Goal: Information Seeking & Learning: Learn about a topic

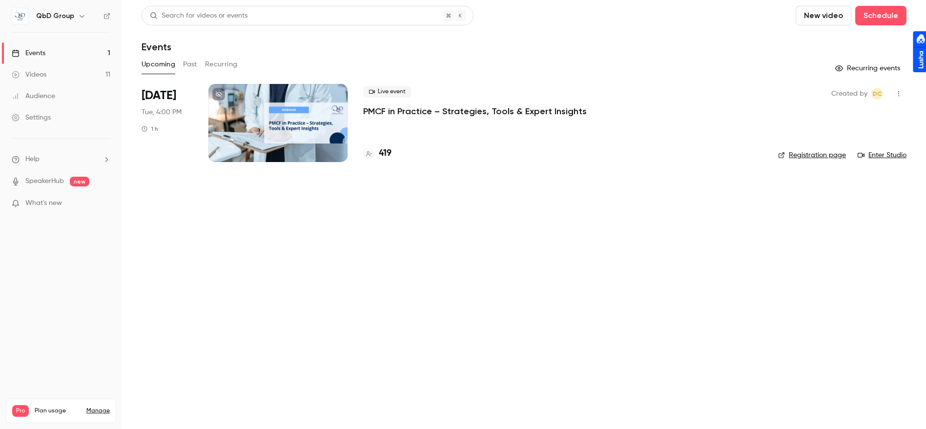
click at [70, 75] on link "Videos 11" at bounding box center [61, 74] width 122 height 21
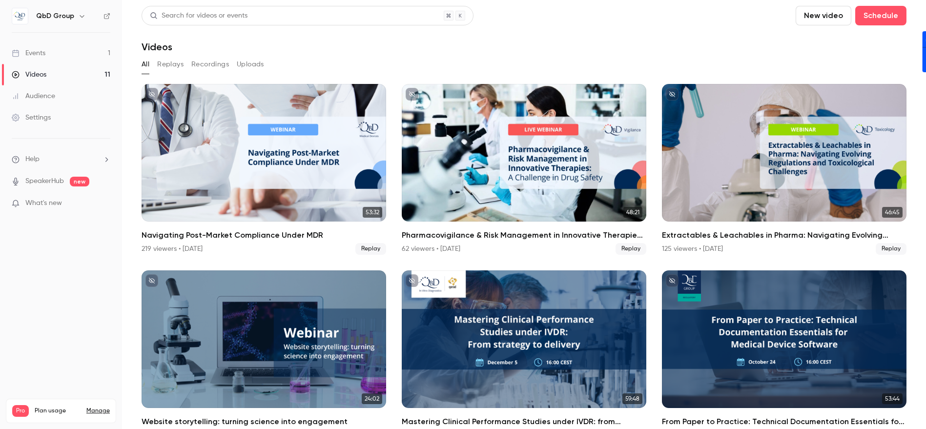
click at [70, 55] on link "Events 1" at bounding box center [61, 52] width 122 height 21
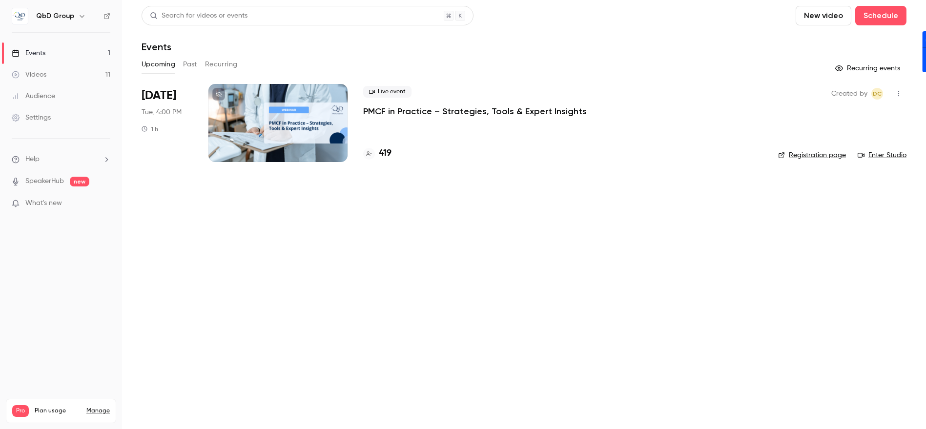
click at [185, 64] on button "Past" at bounding box center [190, 65] width 14 height 16
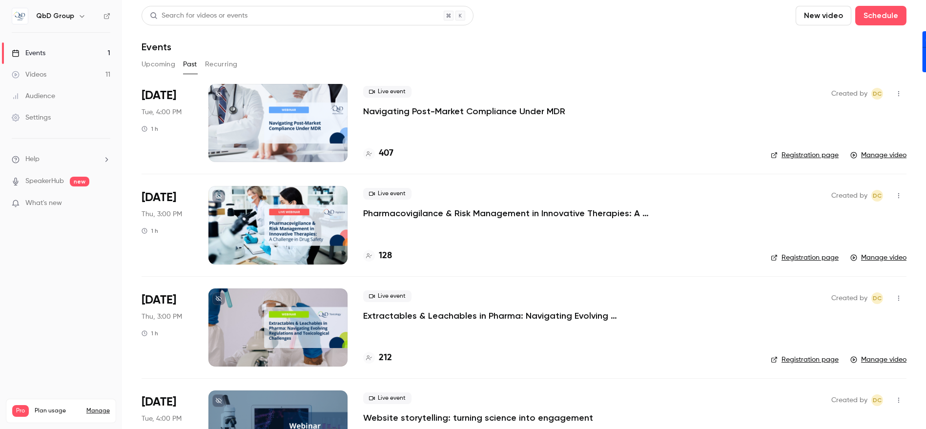
click at [270, 120] on div at bounding box center [277, 123] width 139 height 78
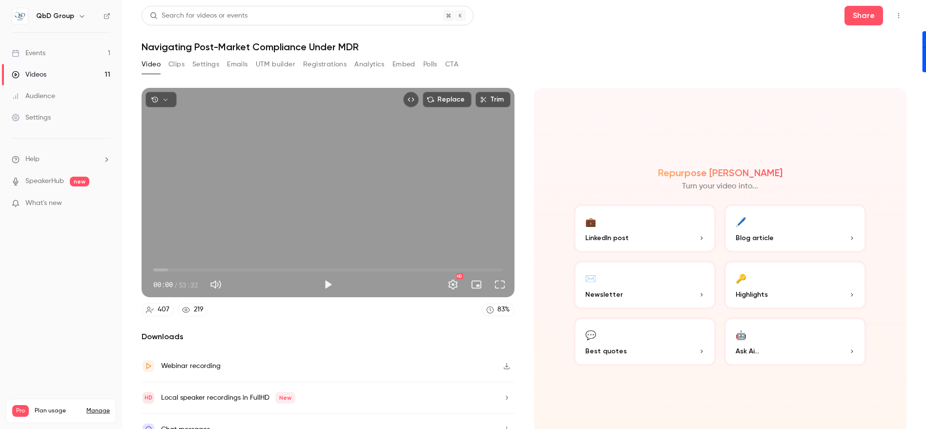
click at [178, 65] on button "Clips" at bounding box center [176, 65] width 16 height 16
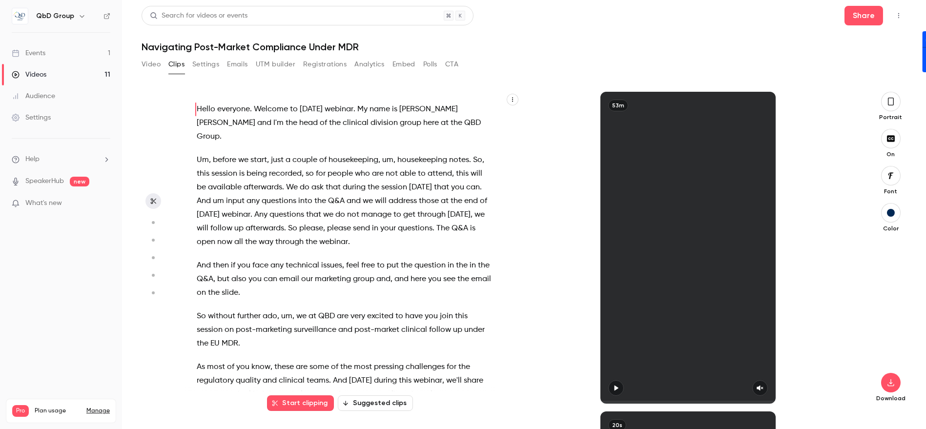
click at [453, 62] on button "CTA" at bounding box center [451, 65] width 13 height 16
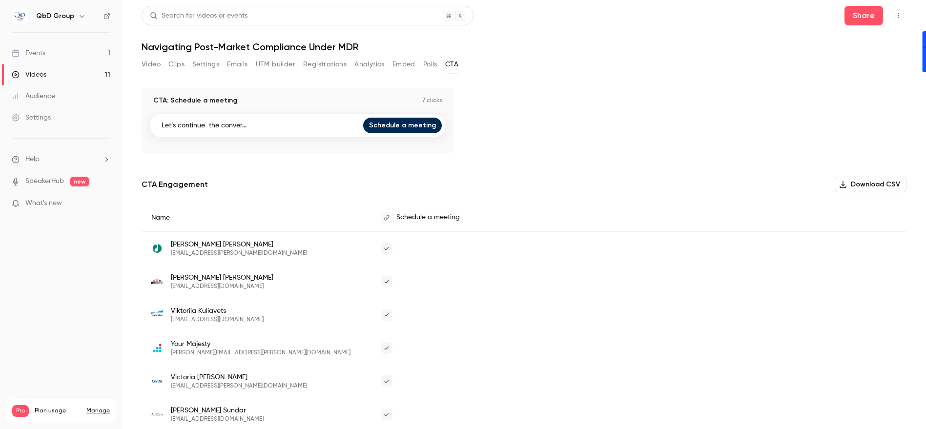
click at [375, 63] on button "Analytics" at bounding box center [369, 65] width 30 height 16
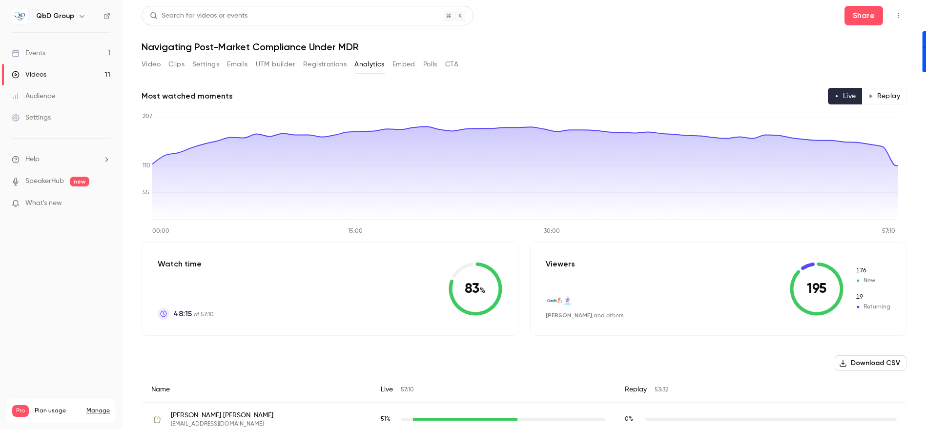
click at [401, 63] on button "Embed" at bounding box center [403, 65] width 23 height 16
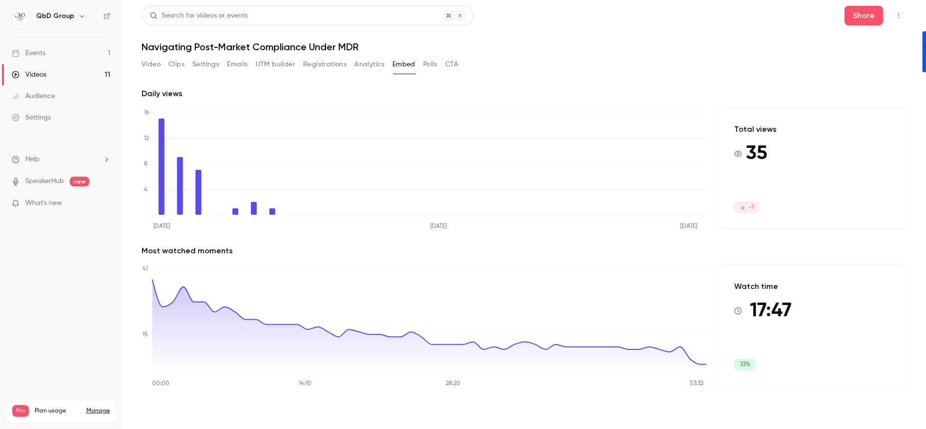
click at [429, 62] on button "Polls" at bounding box center [430, 65] width 14 height 16
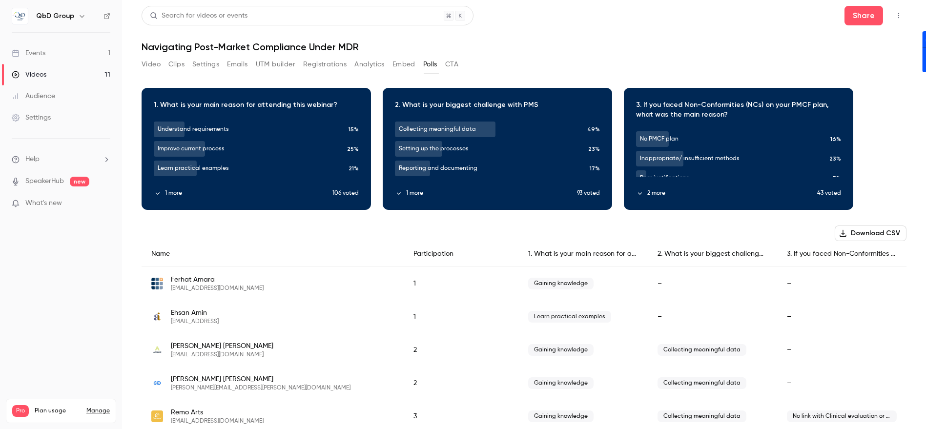
click at [451, 64] on button "CTA" at bounding box center [451, 65] width 13 height 16
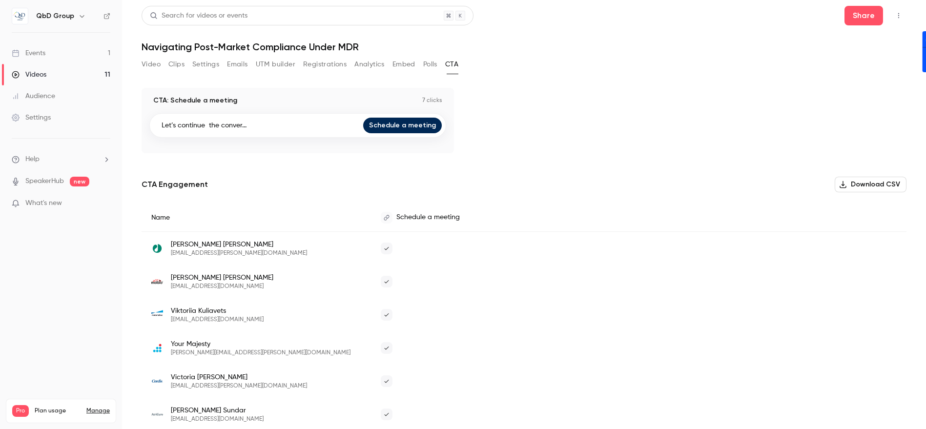
click at [376, 64] on button "Analytics" at bounding box center [369, 65] width 30 height 16
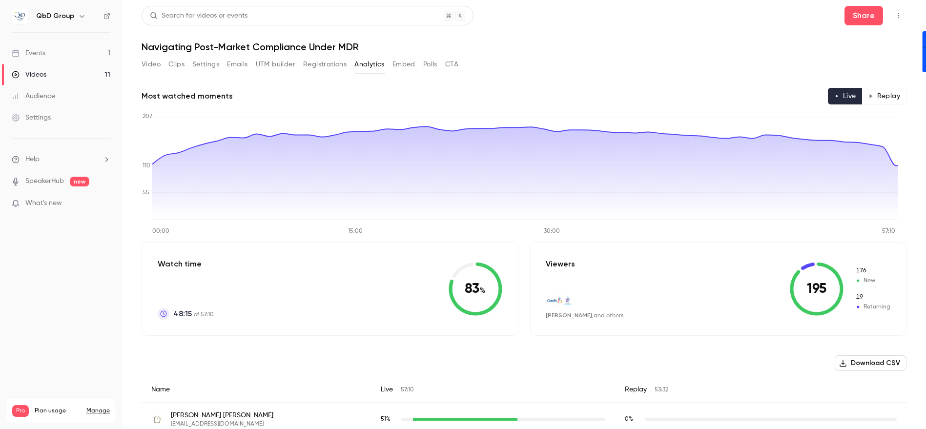
click at [323, 65] on button "Registrations" at bounding box center [324, 65] width 43 height 16
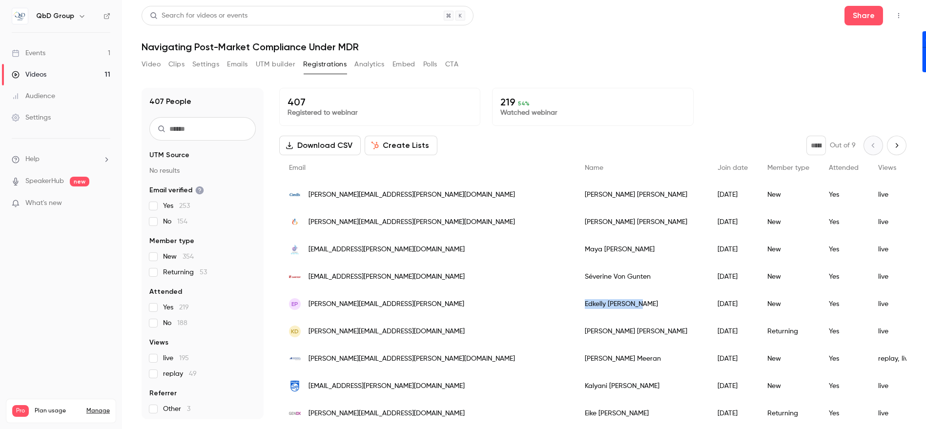
drag, startPoint x: 517, startPoint y: 306, endPoint x: 447, endPoint y: 291, distance: 71.9
click at [447, 291] on div "EP [EMAIL_ADDRESS][PERSON_NAME] Edkelly [PERSON_NAME] [DATE] New Yes live" at bounding box center [861, 303] width 1164 height 27
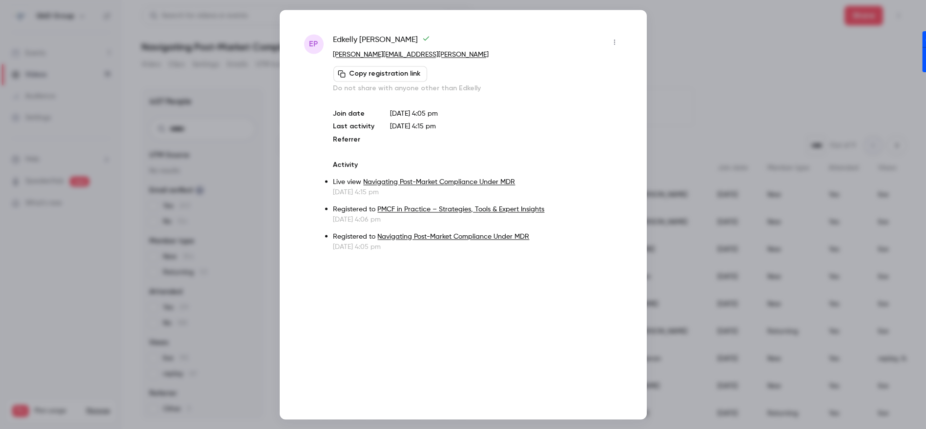
click at [689, 39] on div at bounding box center [463, 214] width 926 height 429
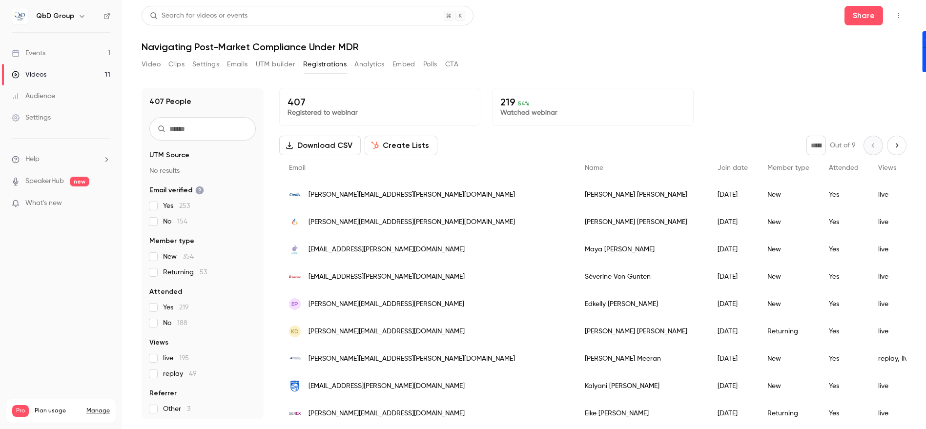
click at [284, 64] on button "UTM builder" at bounding box center [276, 65] width 40 height 16
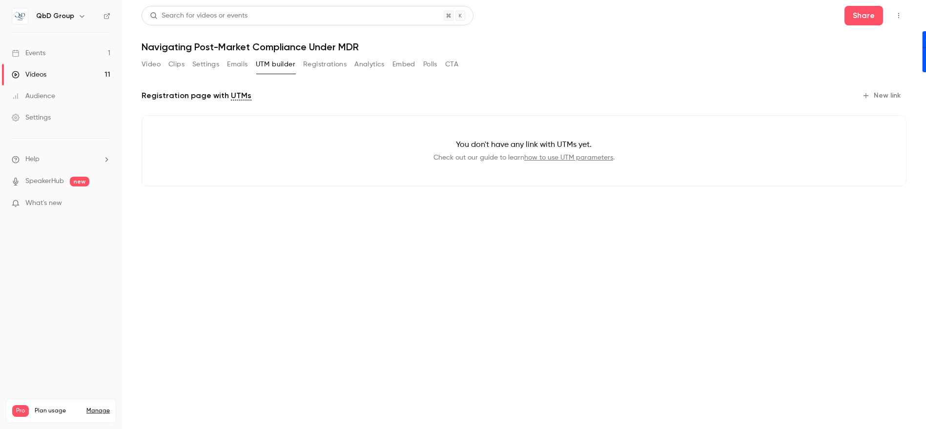
click at [243, 64] on button "Emails" at bounding box center [237, 65] width 20 height 16
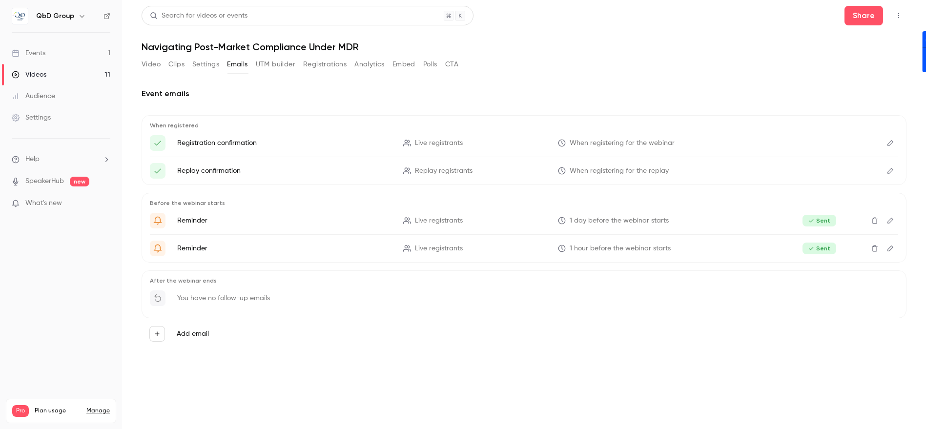
click at [207, 64] on button "Settings" at bounding box center [205, 65] width 27 height 16
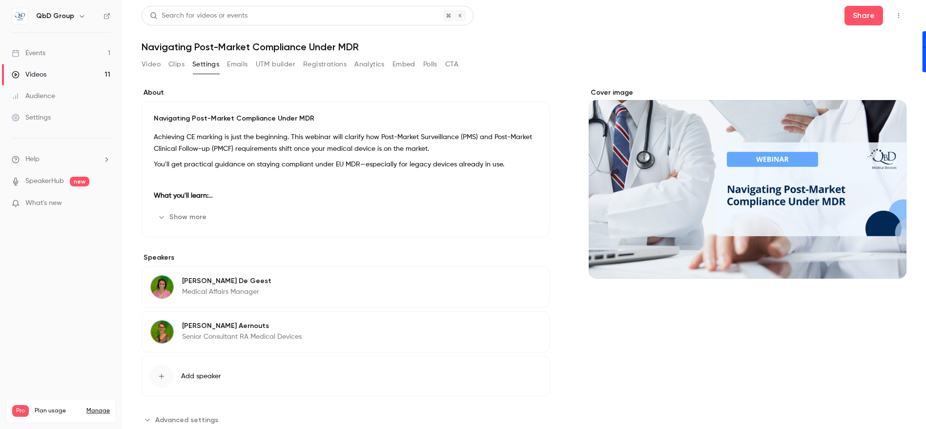
click at [171, 64] on button "Clips" at bounding box center [176, 65] width 16 height 16
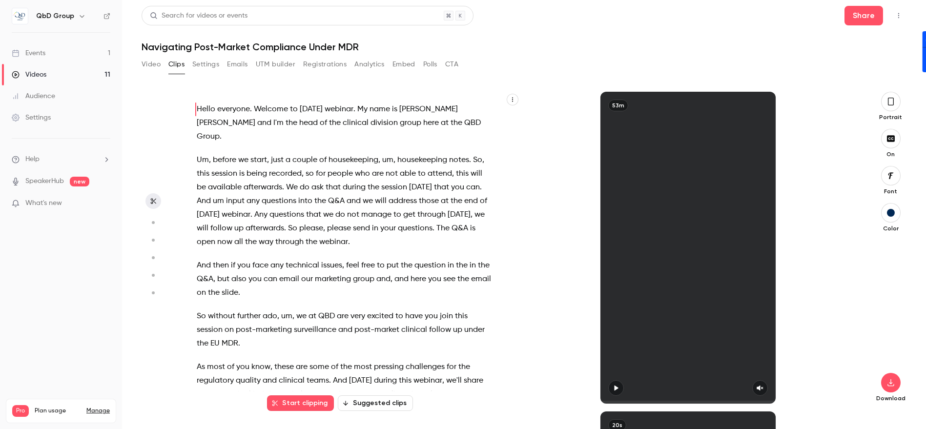
click at [151, 66] on button "Video" at bounding box center [151, 65] width 19 height 16
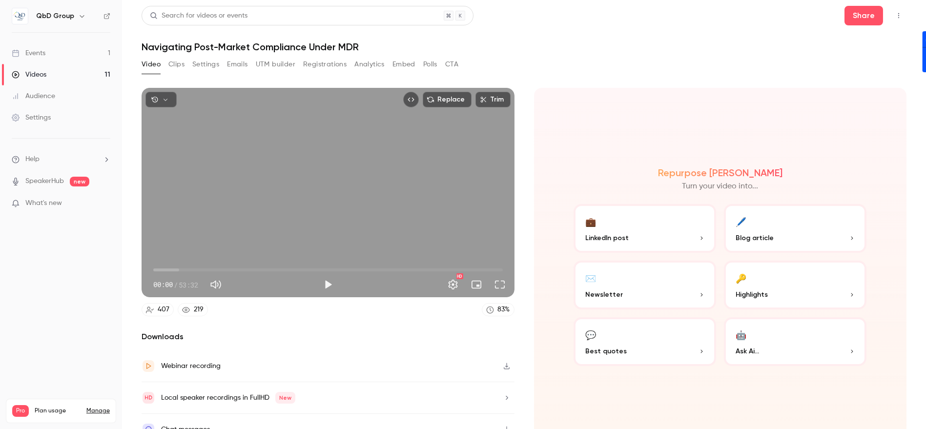
scroll to position [13, 0]
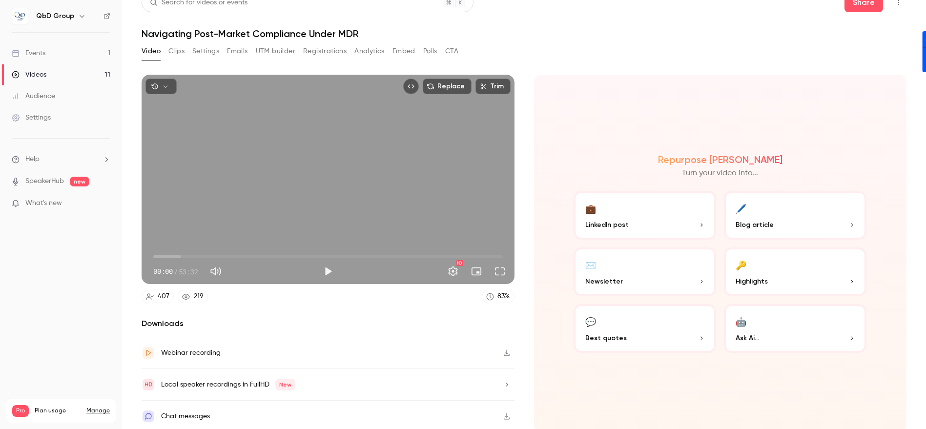
click at [499, 381] on button "button" at bounding box center [507, 385] width 16 height 16
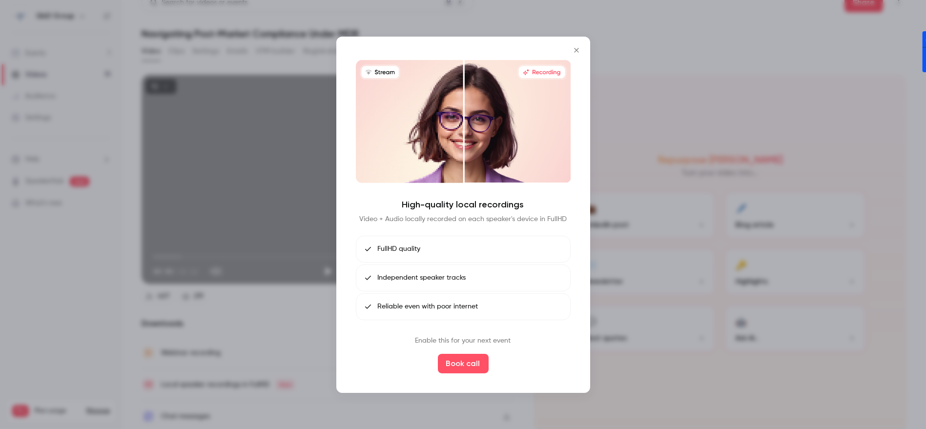
click at [577, 52] on icon "Close" at bounding box center [576, 50] width 4 height 4
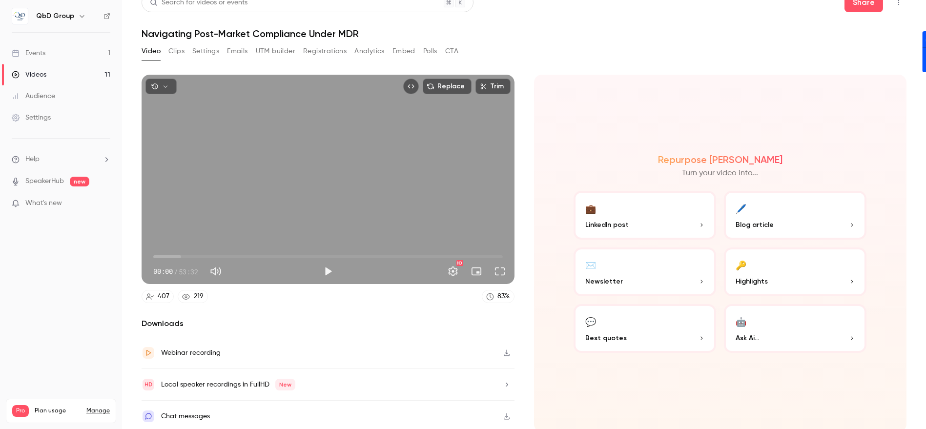
click at [290, 51] on button "UTM builder" at bounding box center [276, 51] width 40 height 16
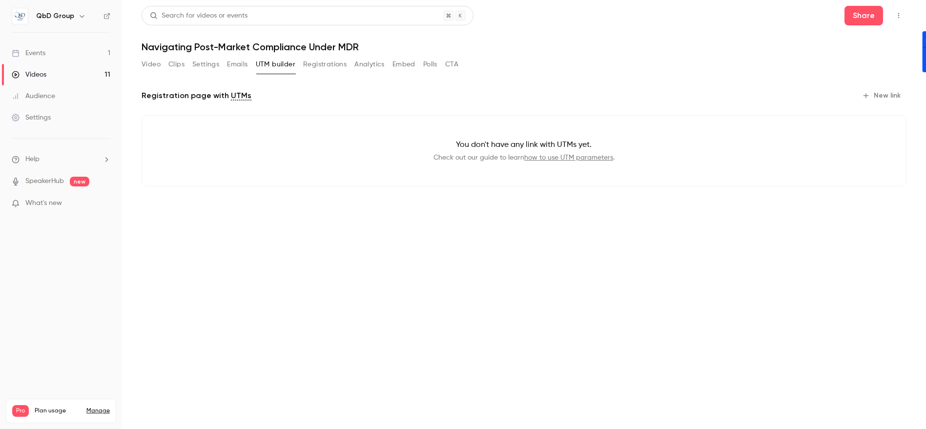
click at [323, 61] on button "Registrations" at bounding box center [324, 65] width 43 height 16
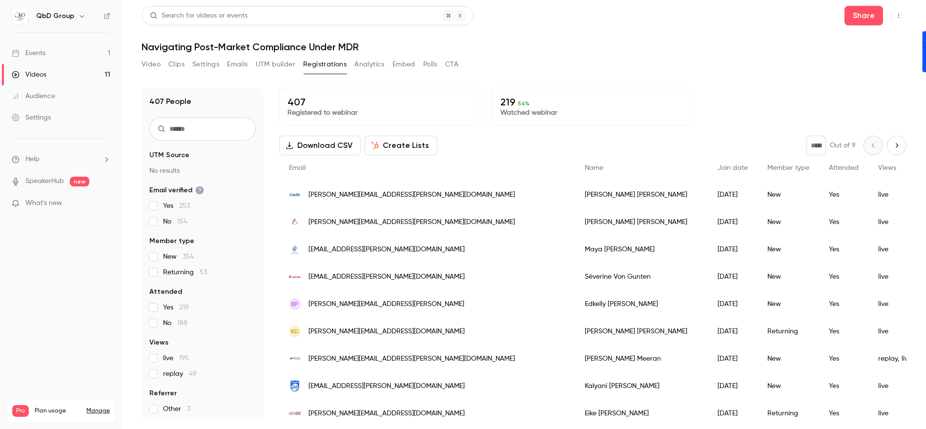
click at [370, 65] on button "Analytics" at bounding box center [369, 65] width 30 height 16
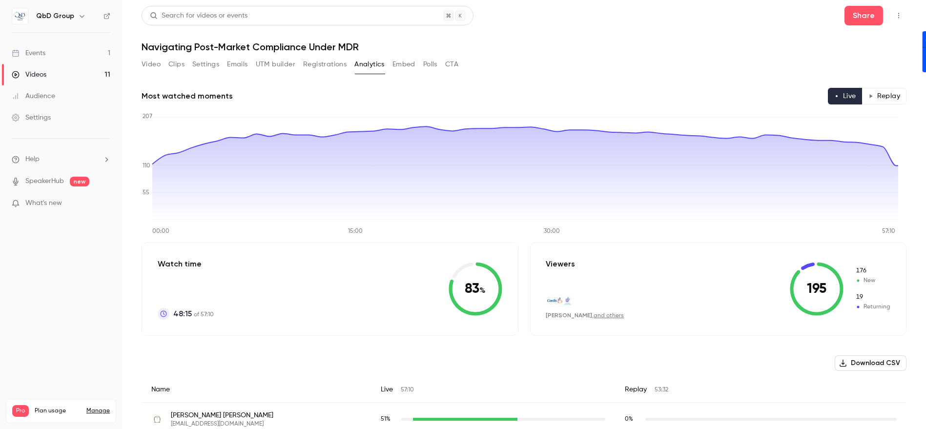
click at [894, 18] on icon "Top Bar Actions" at bounding box center [898, 15] width 8 height 7
click at [891, 16] on div at bounding box center [463, 214] width 926 height 429
click at [433, 66] on button "Polls" at bounding box center [430, 65] width 14 height 16
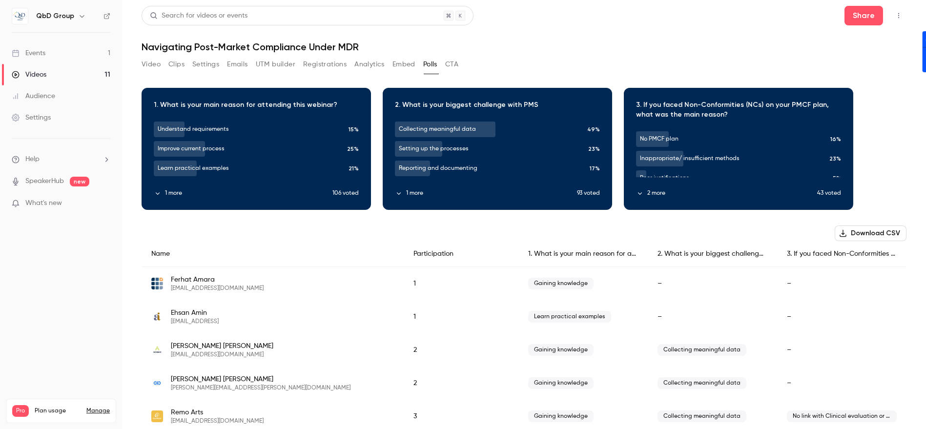
click at [408, 66] on button "Embed" at bounding box center [403, 65] width 23 height 16
